Goal: Task Accomplishment & Management: Use online tool/utility

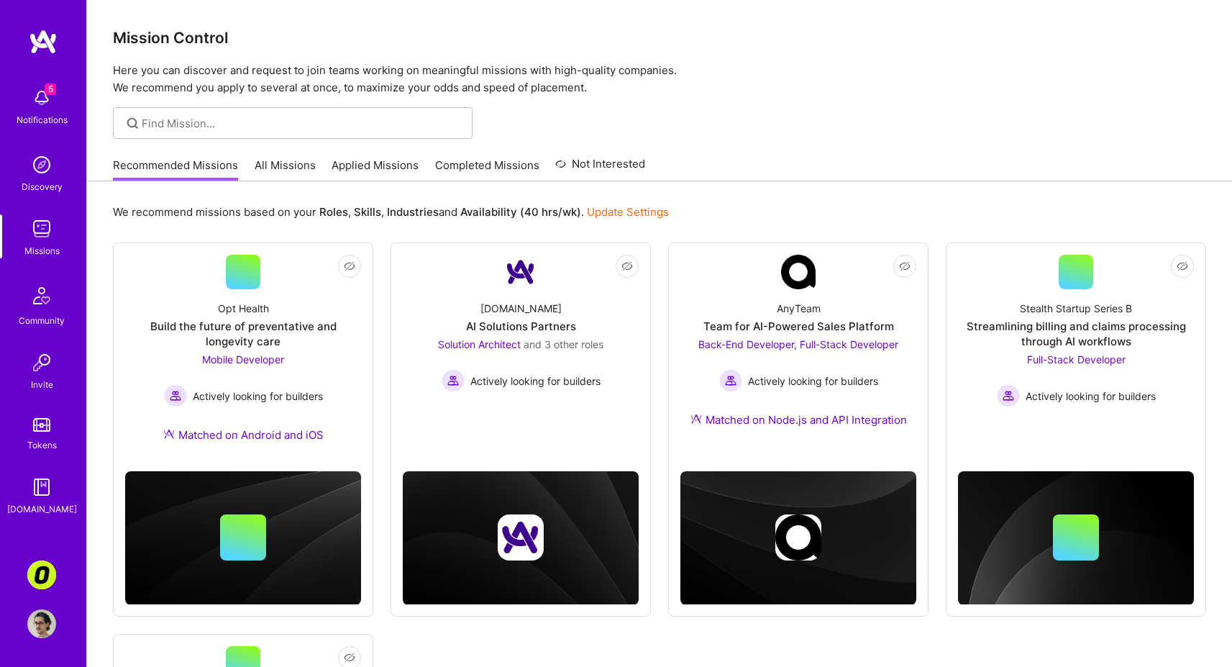
click at [45, 572] on img at bounding box center [41, 574] width 29 height 29
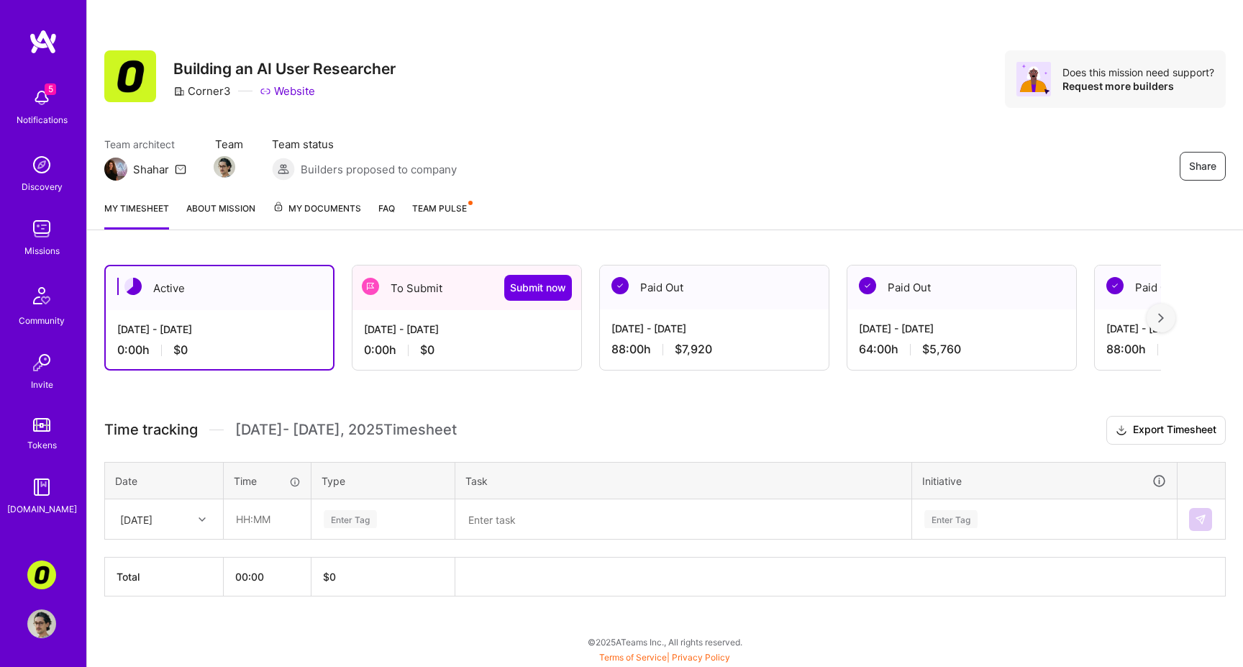
click at [304, 209] on span "My Documents" at bounding box center [317, 209] width 88 height 16
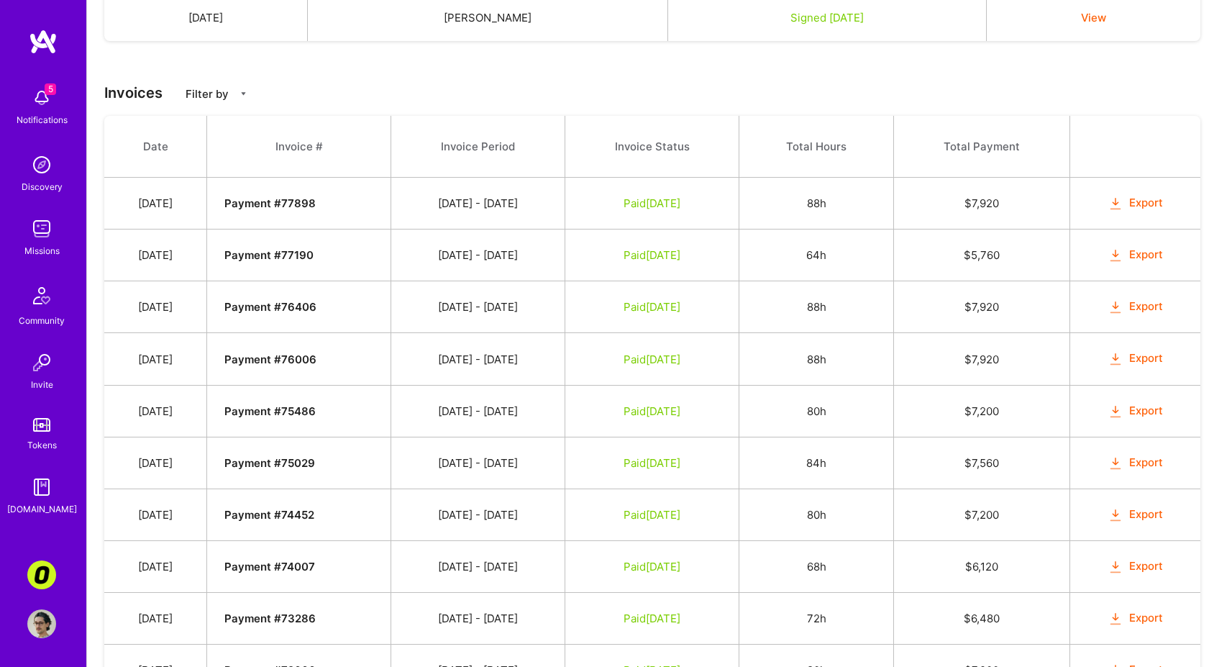
scroll to position [457, 0]
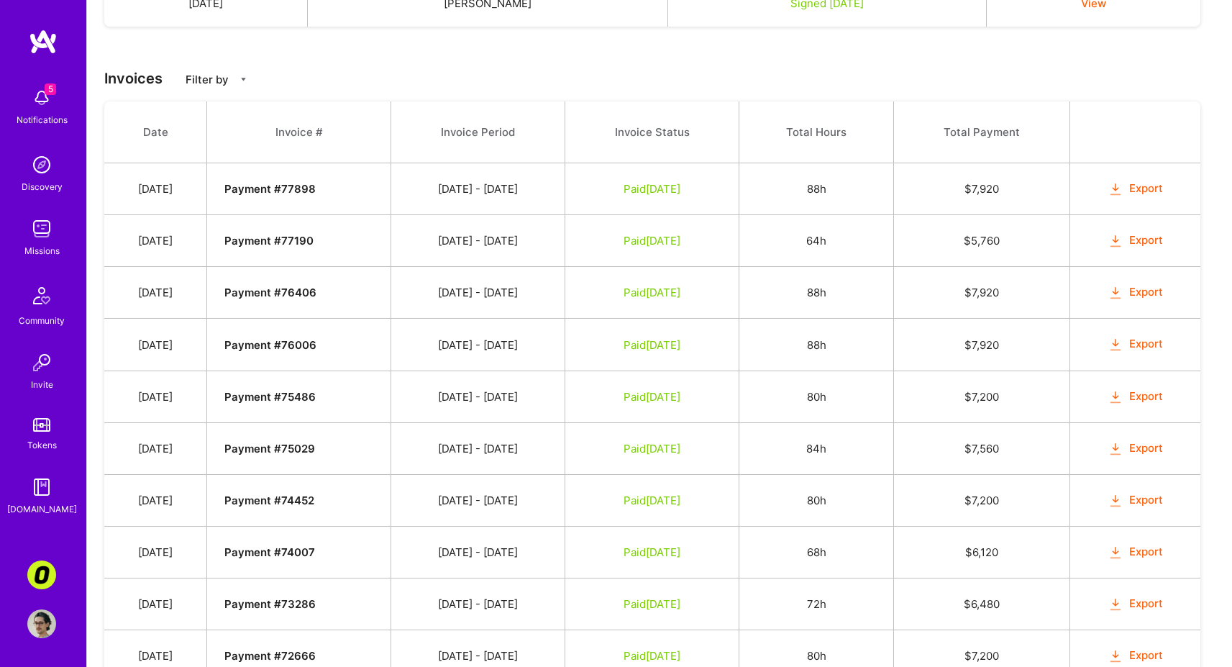
click at [1145, 242] on button "Export" at bounding box center [1136, 240] width 56 height 17
click at [1142, 294] on button "Export" at bounding box center [1136, 292] width 56 height 17
click at [1142, 338] on button "Export" at bounding box center [1136, 344] width 56 height 17
click at [1141, 398] on button "Export" at bounding box center [1136, 396] width 56 height 17
click at [1137, 450] on button "Export" at bounding box center [1136, 448] width 56 height 17
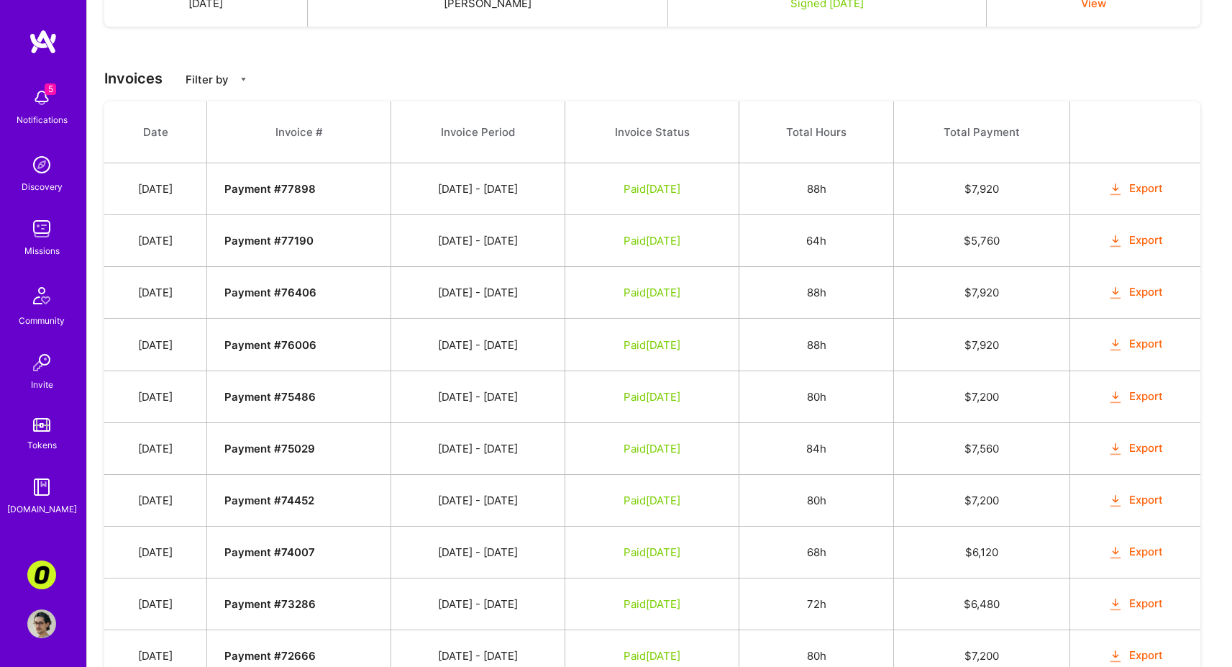
click at [1140, 505] on button "Export" at bounding box center [1136, 500] width 56 height 17
click at [745, 63] on div "Payment method Your default payment method will be used for all future payments…" at bounding box center [659, 545] width 1145 height 1508
